Goal: Task Accomplishment & Management: Manage account settings

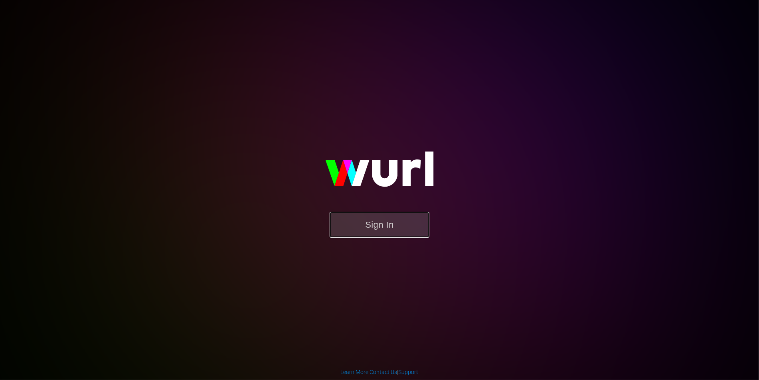
click at [359, 226] on button "Sign In" at bounding box center [380, 225] width 100 height 26
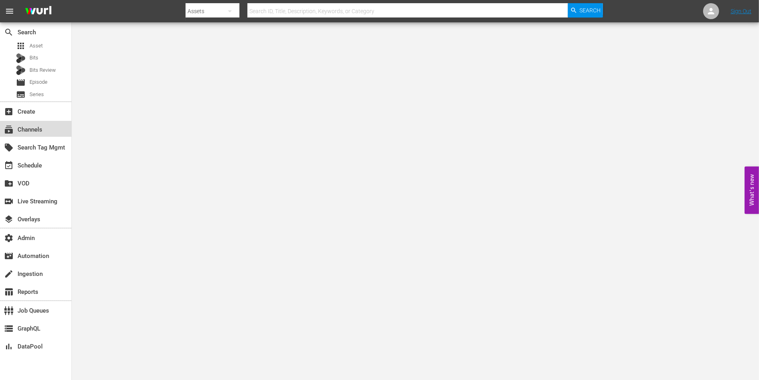
click at [35, 121] on div "subscriptions Channels" at bounding box center [35, 129] width 71 height 16
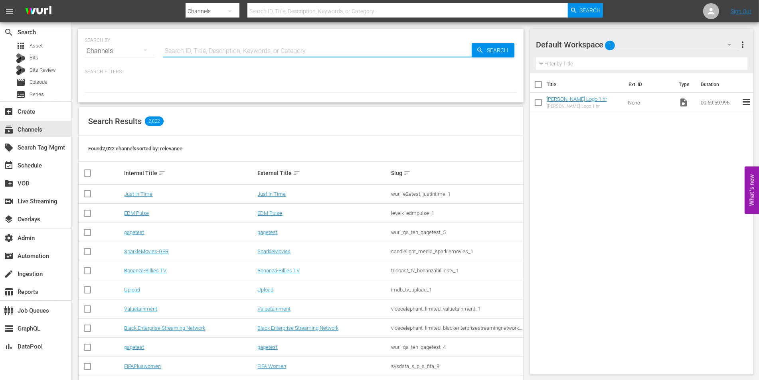
click at [239, 51] on input "text" at bounding box center [317, 50] width 309 height 19
type input "historian"
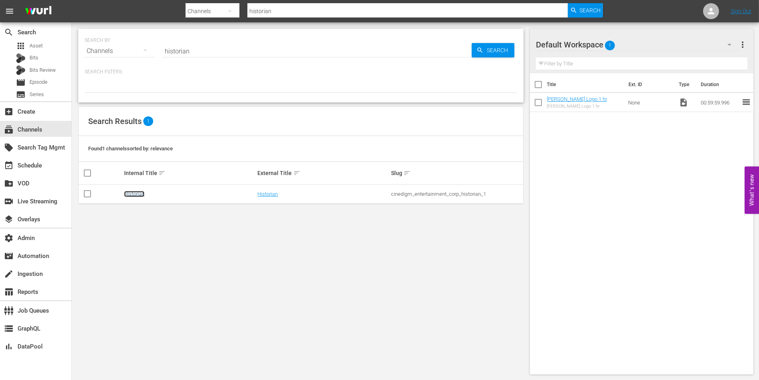
click at [135, 195] on link "Historian" at bounding box center [134, 194] width 20 height 6
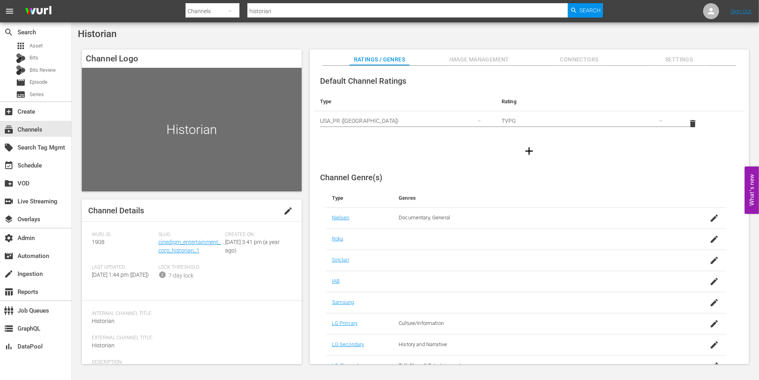
click at [458, 64] on button "Image Management" at bounding box center [479, 57] width 60 height 16
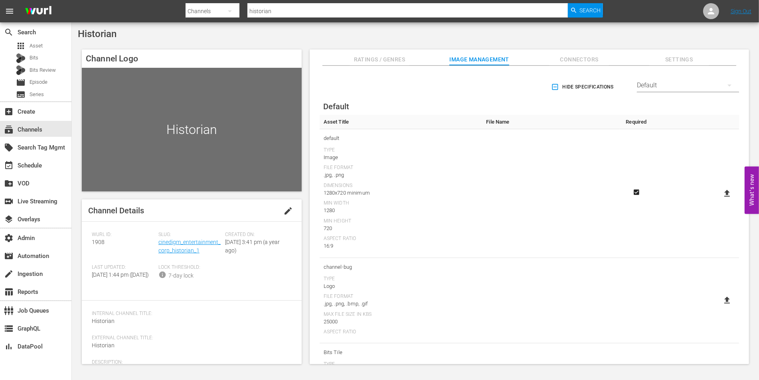
click at [724, 191] on icon at bounding box center [727, 193] width 6 height 7
click at [719, 200] on input "file" at bounding box center [719, 200] width 0 height 0
type input "C:\fakepath\Thumbnail 1920x1080 (1).png"
click at [642, 85] on div "Default" at bounding box center [688, 85] width 102 height 22
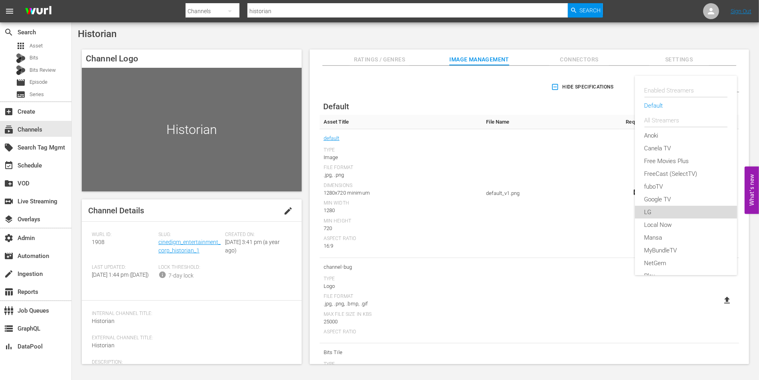
click at [655, 209] on div "LG" at bounding box center [685, 212] width 83 height 13
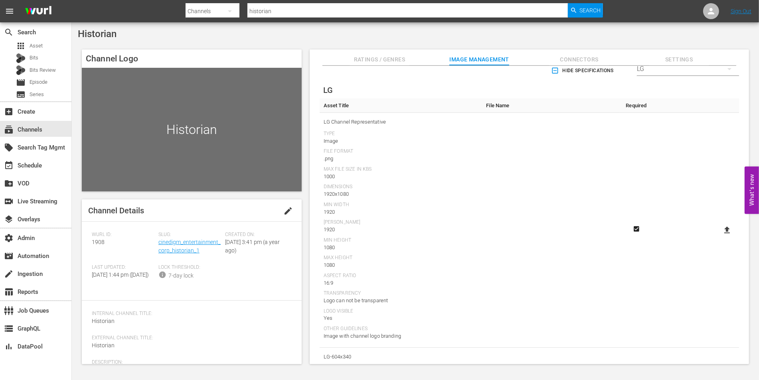
scroll to position [25, 0]
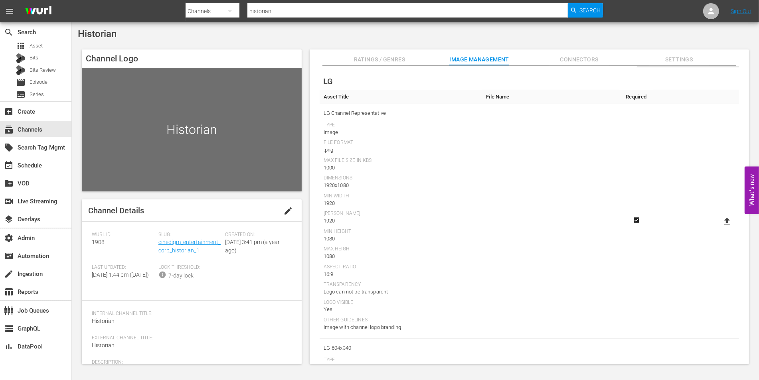
click at [723, 223] on icon at bounding box center [727, 222] width 10 height 10
click at [719, 228] on input "file" at bounding box center [719, 228] width 0 height 0
type input "C:\fakepath\Thumbnail 1920x1080 (1).png"
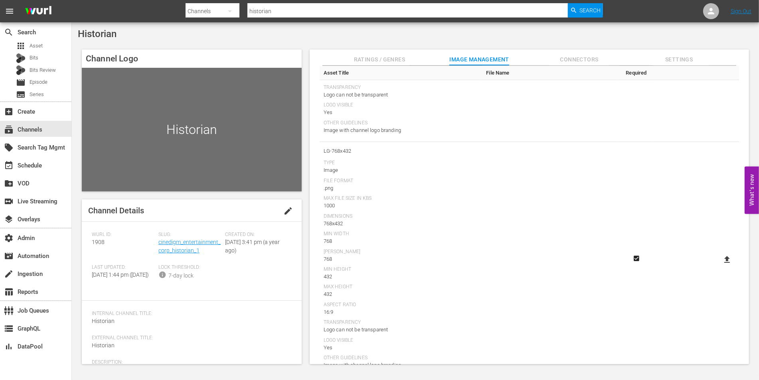
scroll to position [689, 0]
click at [729, 261] on icon at bounding box center [727, 263] width 10 height 10
click at [719, 270] on input "file" at bounding box center [719, 270] width 0 height 0
type input "C:\fakepath\Thumbnail 768x432 (2).png"
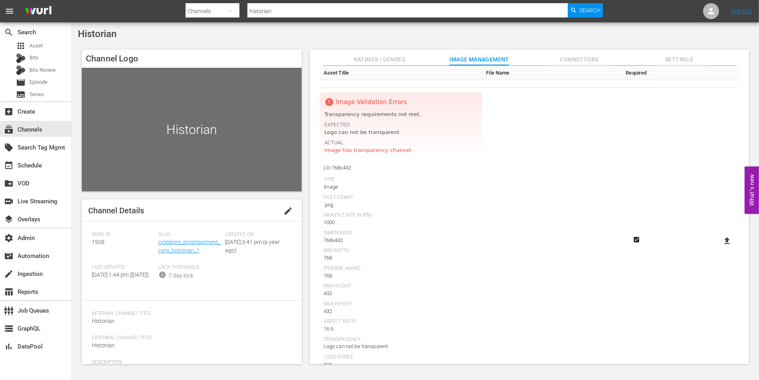
scroll to position [741, 0]
